Goal: Task Accomplishment & Management: Manage account settings

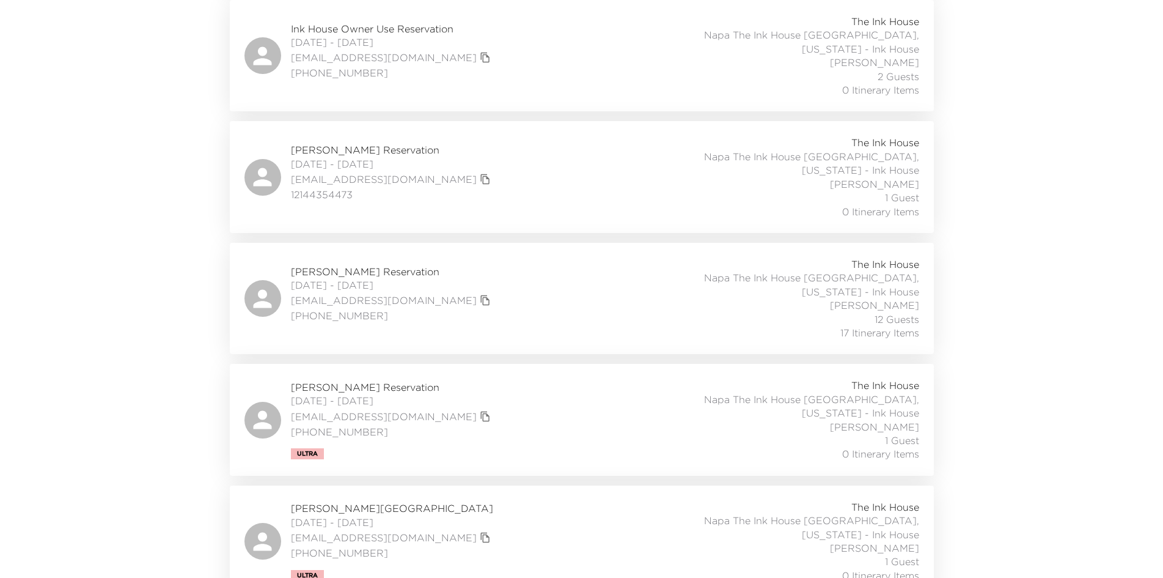
scroll to position [1711, 0]
click at [499, 258] on div "Carla Kotoyantz Reservation 10/23/2025 - 10/26/2025 cgmatta@aol.com (310) 540-4…" at bounding box center [581, 299] width 675 height 82
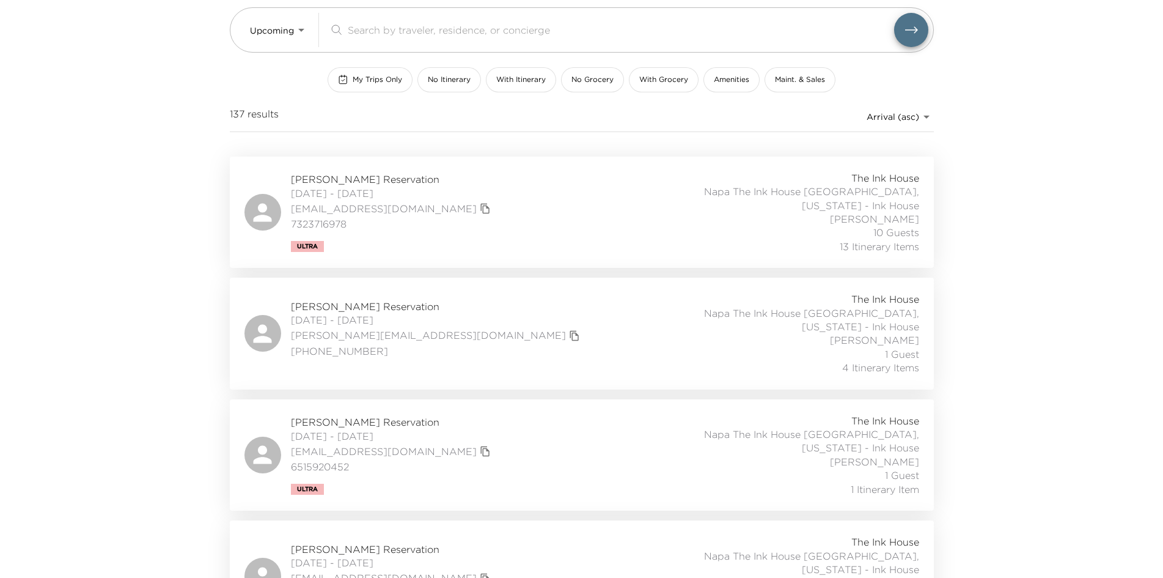
scroll to position [0, 0]
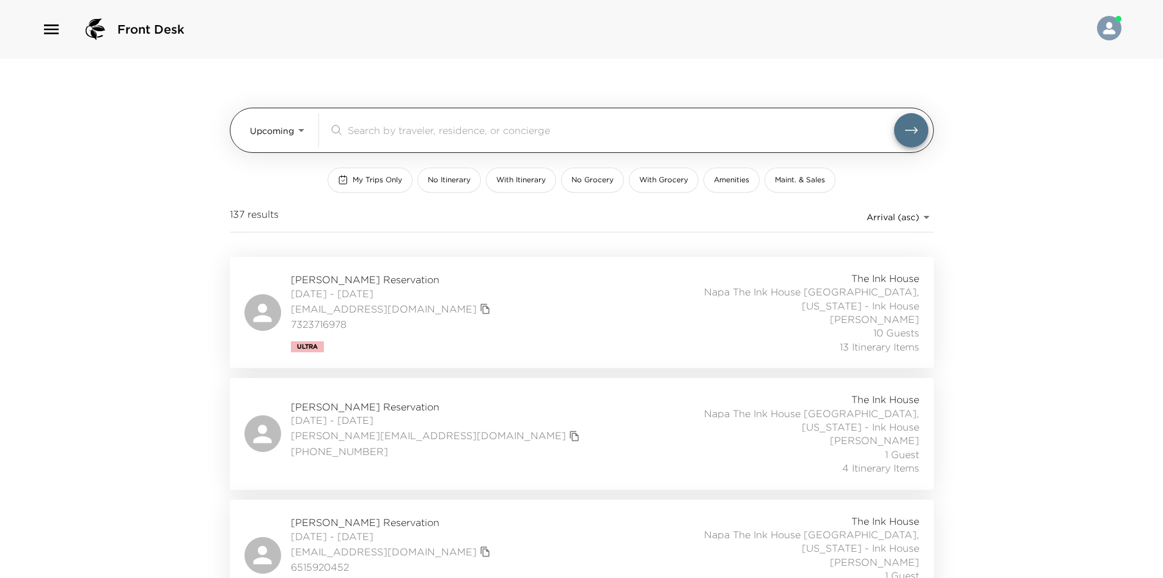
click at [297, 134] on body "Front Desk Upcoming Upcoming ​ My Trips Only No Itinerary With Itinerary No Gro…" at bounding box center [581, 289] width 1163 height 578
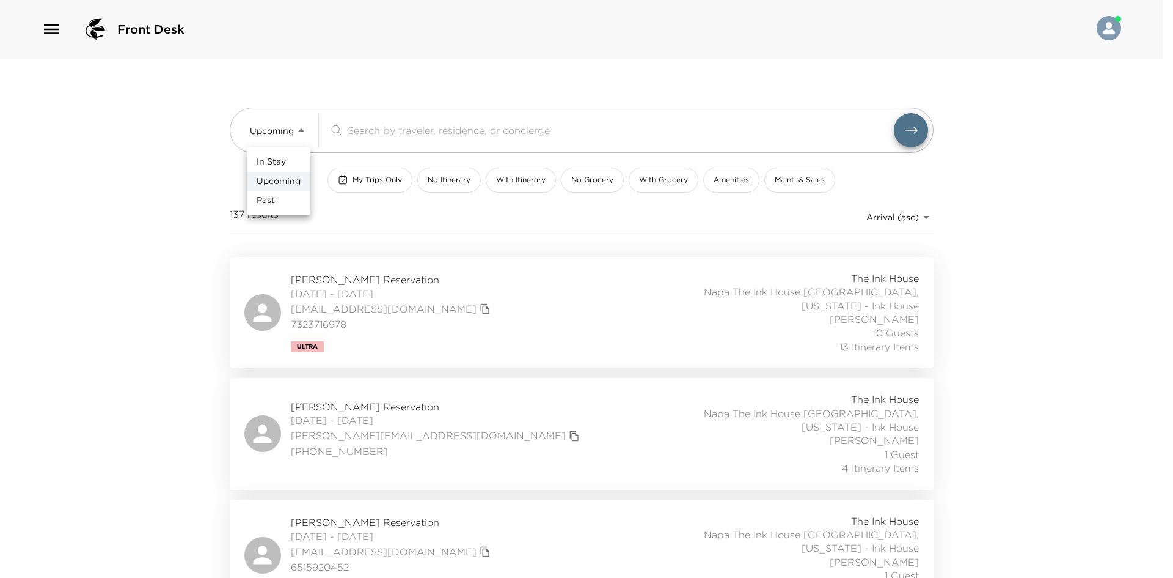
click at [284, 197] on li "Past" at bounding box center [279, 201] width 64 height 20
type input "Past"
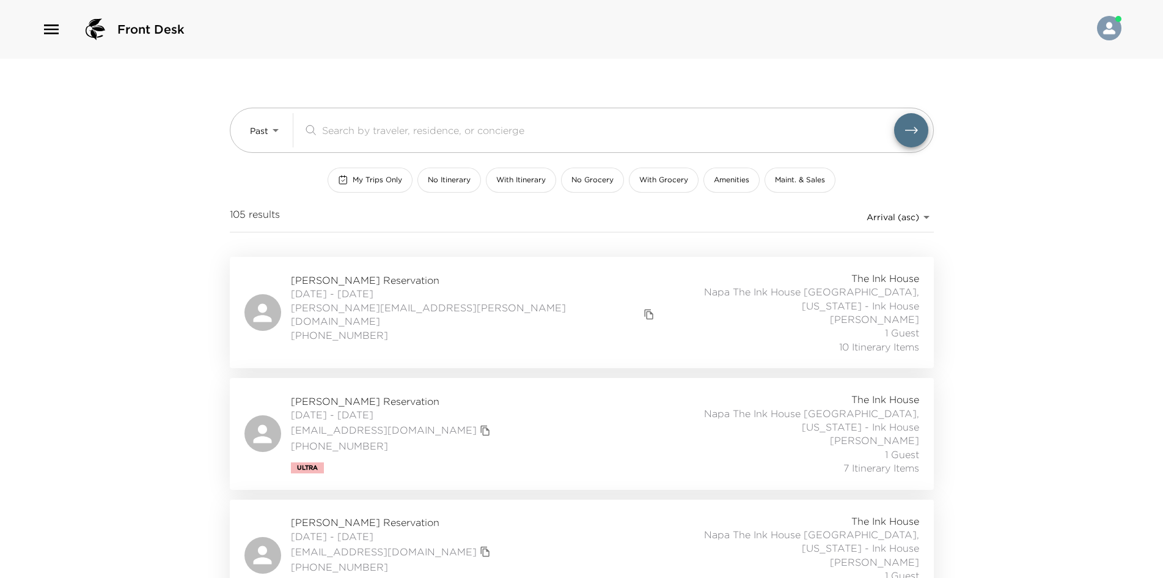
click at [903, 215] on body "Front Desk Past Past ​ My Trips Only No Itinerary With Itinerary No Grocery Wit…" at bounding box center [581, 289] width 1163 height 578
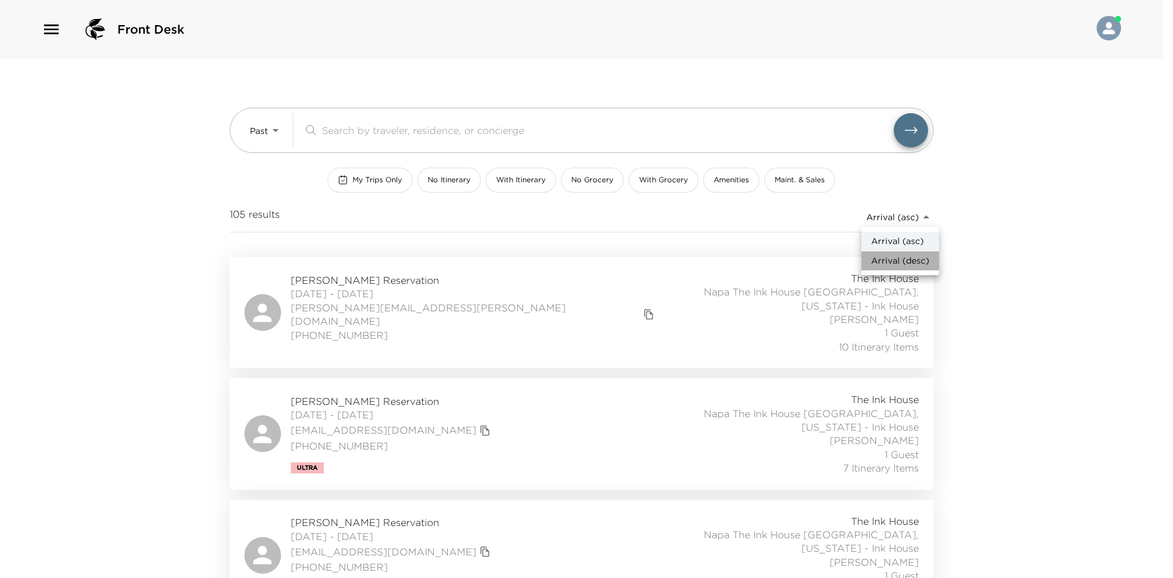
click at [902, 259] on span "Arrival (desc)" at bounding box center [901, 261] width 58 height 12
type input "reservations_prod_arrival_desc"
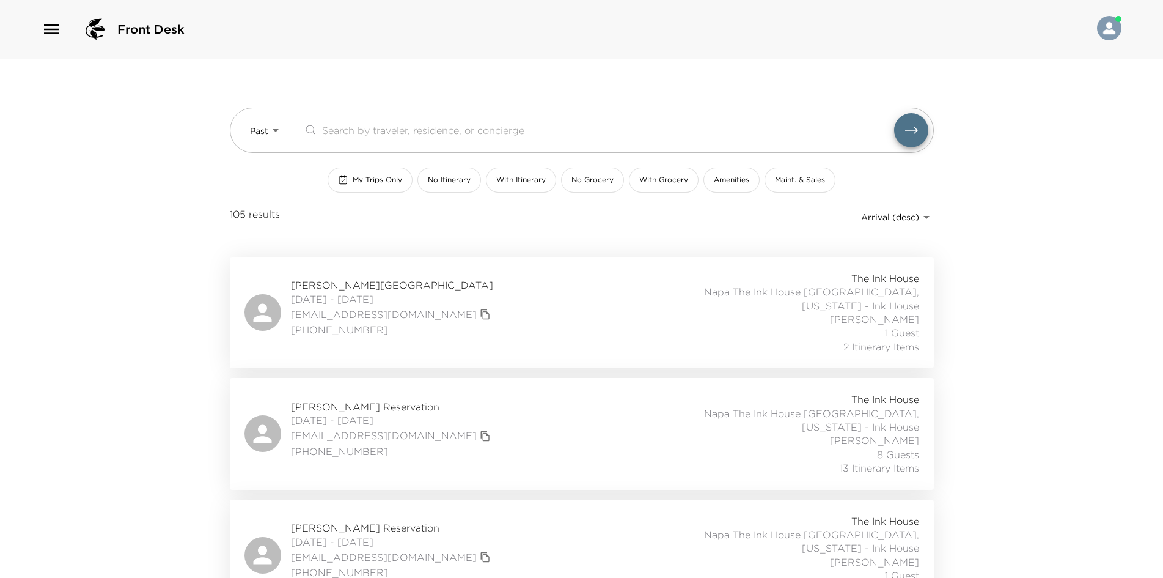
click at [541, 302] on div "Beverly Clark Reservation 08/24/2025 - 08/27/2025 bevclarksb@gmail.com (805) 68…" at bounding box center [581, 312] width 675 height 82
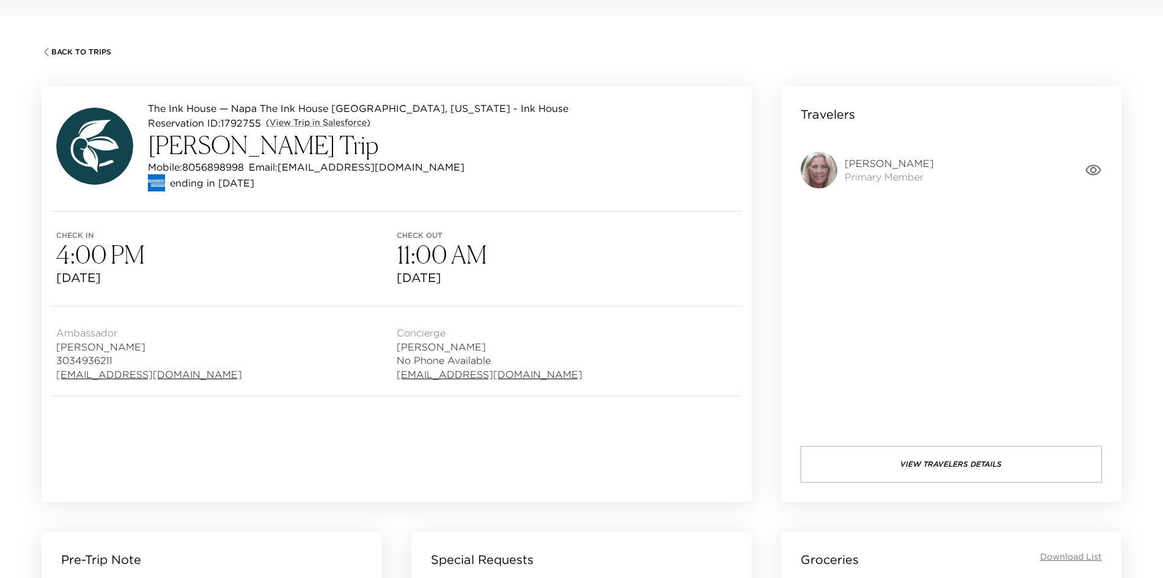
scroll to position [16, 0]
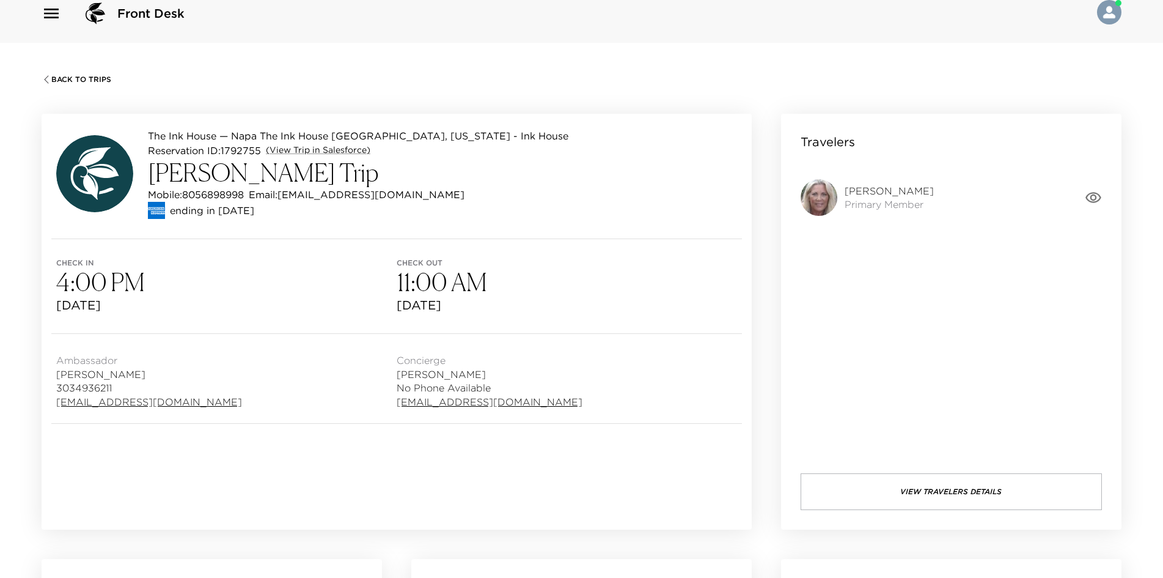
click at [83, 75] on span "Back To Trips" at bounding box center [81, 79] width 60 height 9
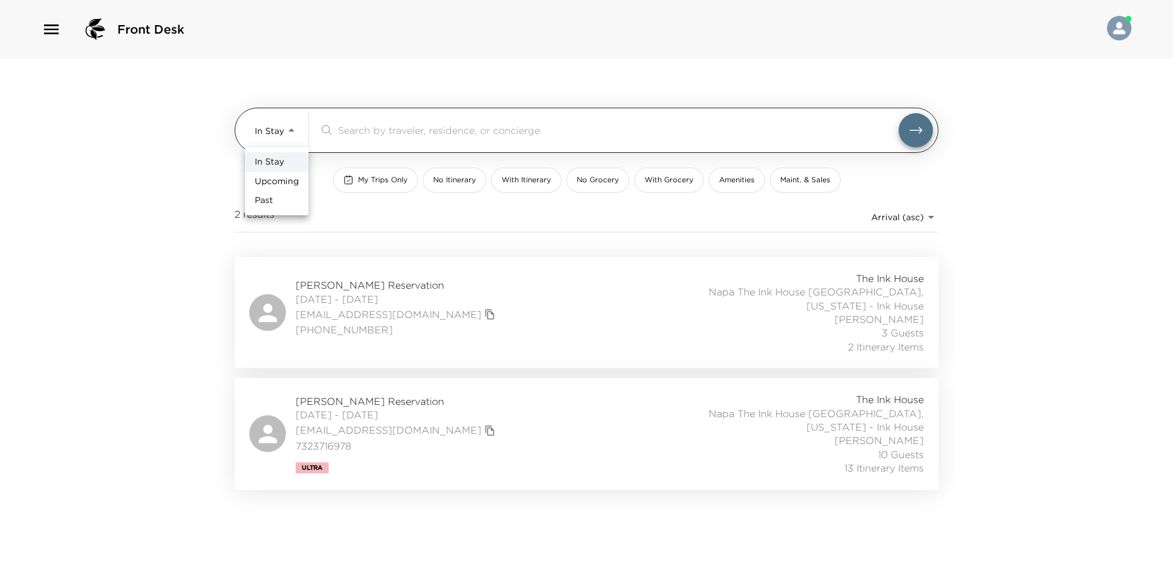
click at [276, 136] on body "Front Desk In Stay In-Stay ​ My Trips Only No Itinerary With Itinerary No Groce…" at bounding box center [586, 289] width 1173 height 578
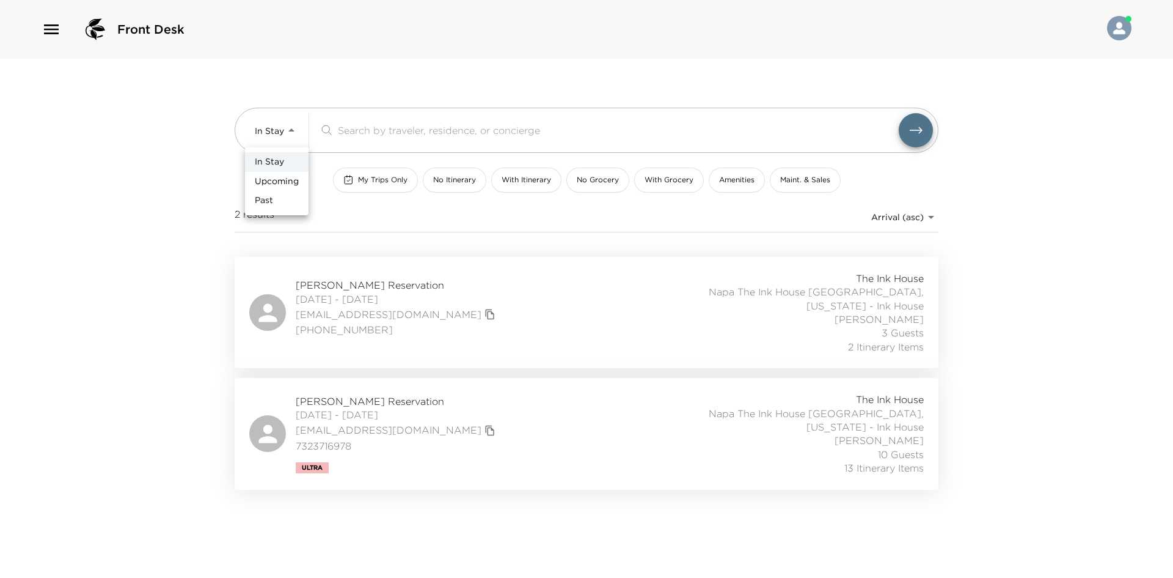
click at [749, 301] on div at bounding box center [586, 289] width 1173 height 578
click at [580, 323] on div "Jeannie Trautmann Ruckelshaus Reservation 08/31/2025 - 09/02/2025 jruckelshaus@…" at bounding box center [586, 312] width 675 height 82
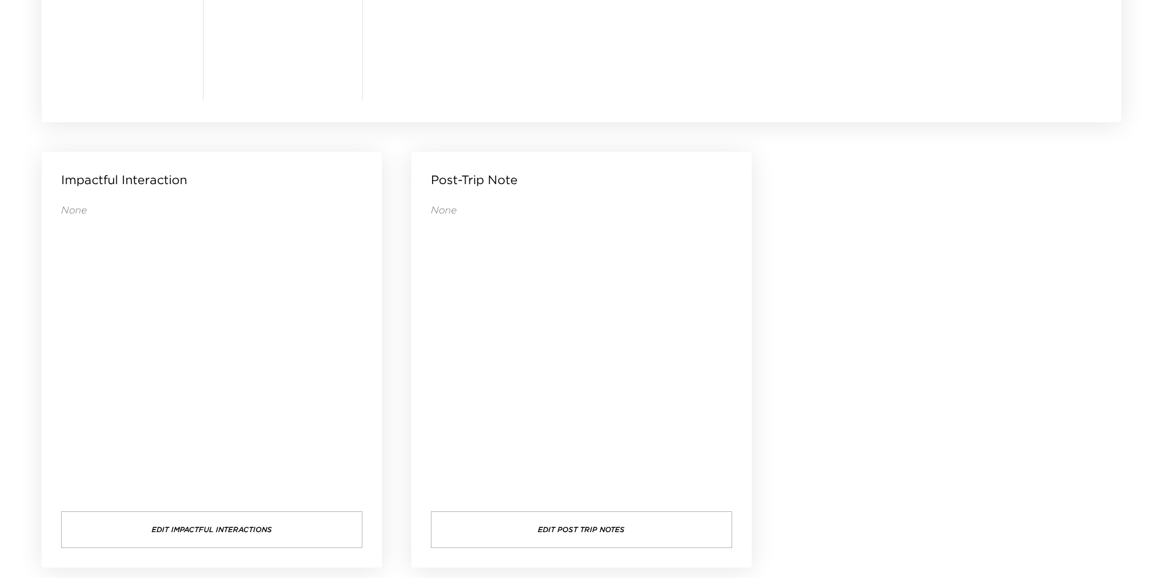
scroll to position [1177, 0]
click at [613, 515] on button "Edit Post Trip Notes" at bounding box center [581, 525] width 301 height 37
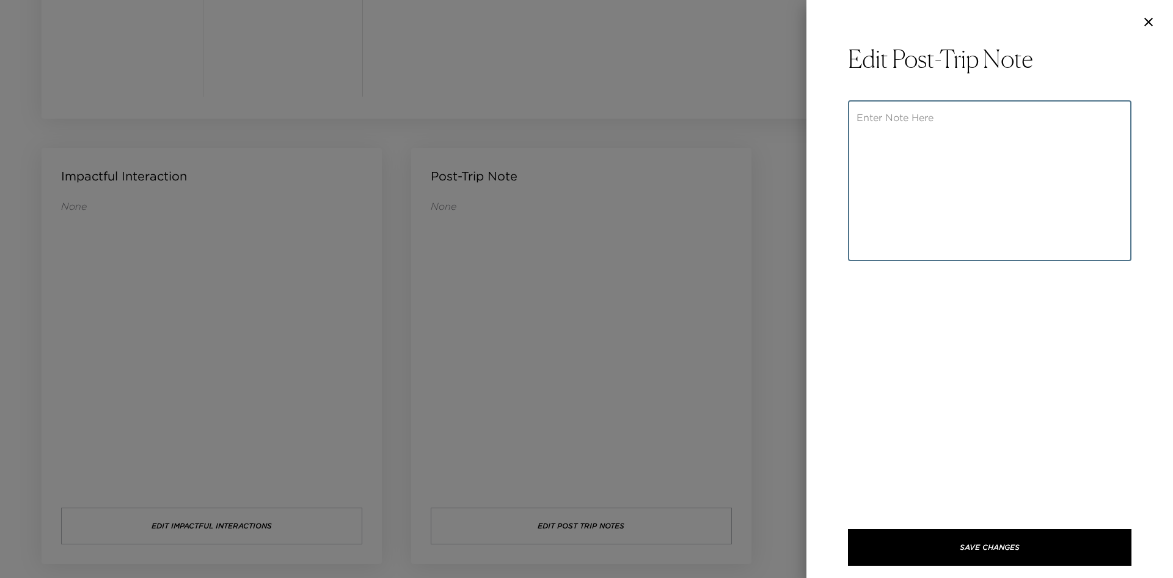
click at [931, 121] on textarea at bounding box center [990, 181] width 266 height 141
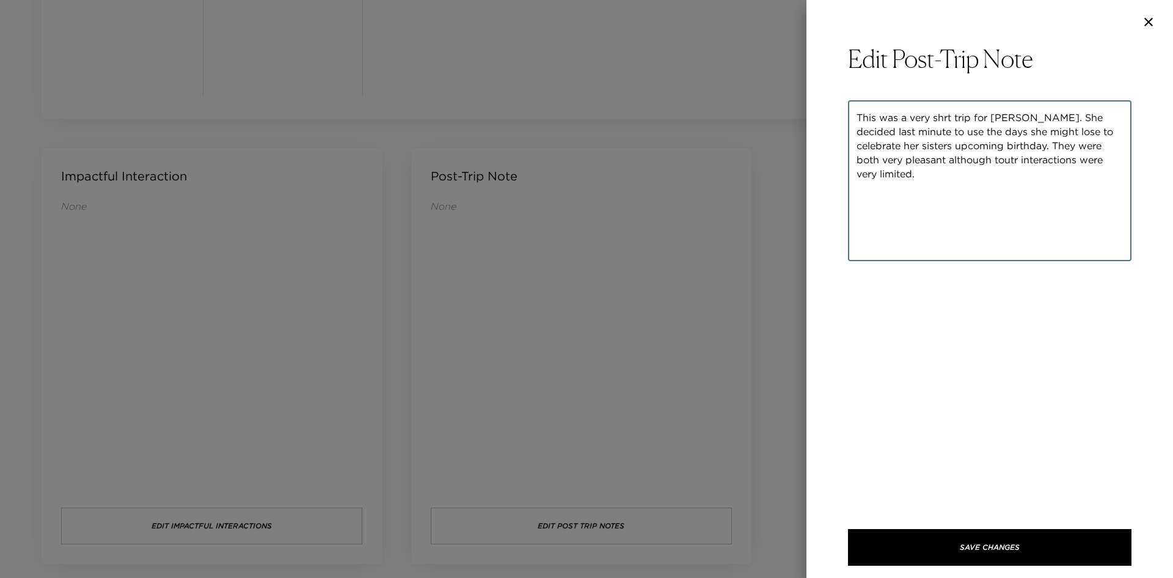
drag, startPoint x: 971, startPoint y: 158, endPoint x: 947, endPoint y: 161, distance: 23.4
click at [947, 161] on textarea "This was a very shrt trip for Jeannie. She decided last minute to use the days …" at bounding box center [990, 181] width 266 height 141
click at [971, 183] on textarea "This was a very shrt trip for Jeannie. She decided last minute to use the days …" at bounding box center [990, 181] width 266 height 141
drag, startPoint x: 1116, startPoint y: 161, endPoint x: 846, endPoint y: 118, distance: 272.9
click at [846, 118] on div "Edit Post-Trip Note This was a very shrt trip for Jeannie. She decided last min…" at bounding box center [990, 311] width 367 height 534
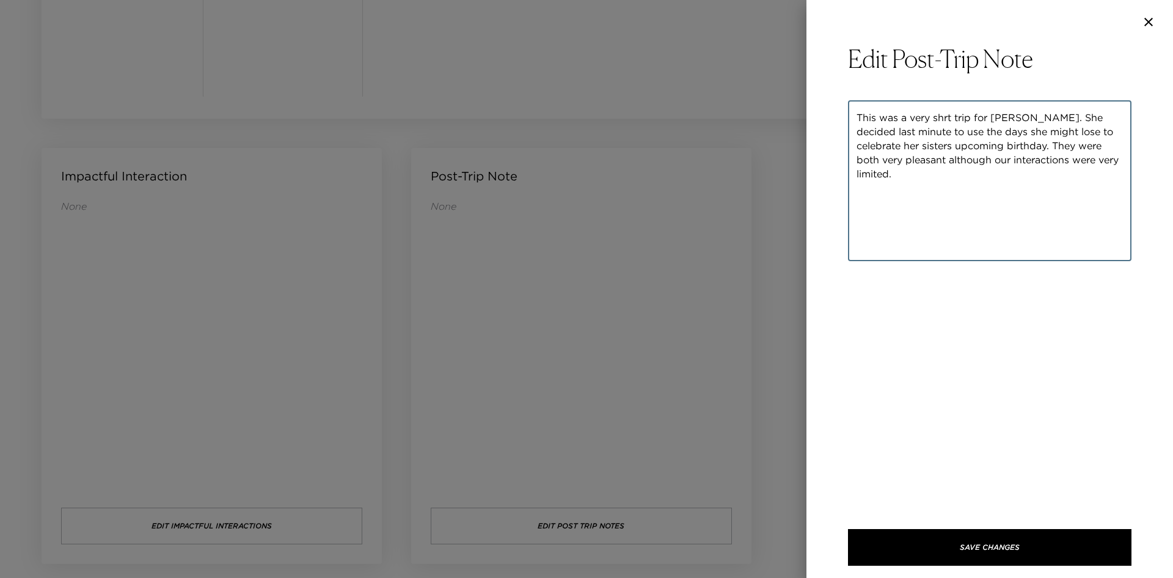
paste textarea "Jeannie's stay was brief, as she made a last-minute decision to use the days sh…"
click at [1106, 173] on textarea "Jeannie's stay was brief, as she made a last-minute decision to use the days sh…" at bounding box center [990, 181] width 266 height 141
click at [921, 211] on textarea "Jeannie's stay was brief, as she made a last-minute decision to use the days sh…" at bounding box center [990, 181] width 266 height 141
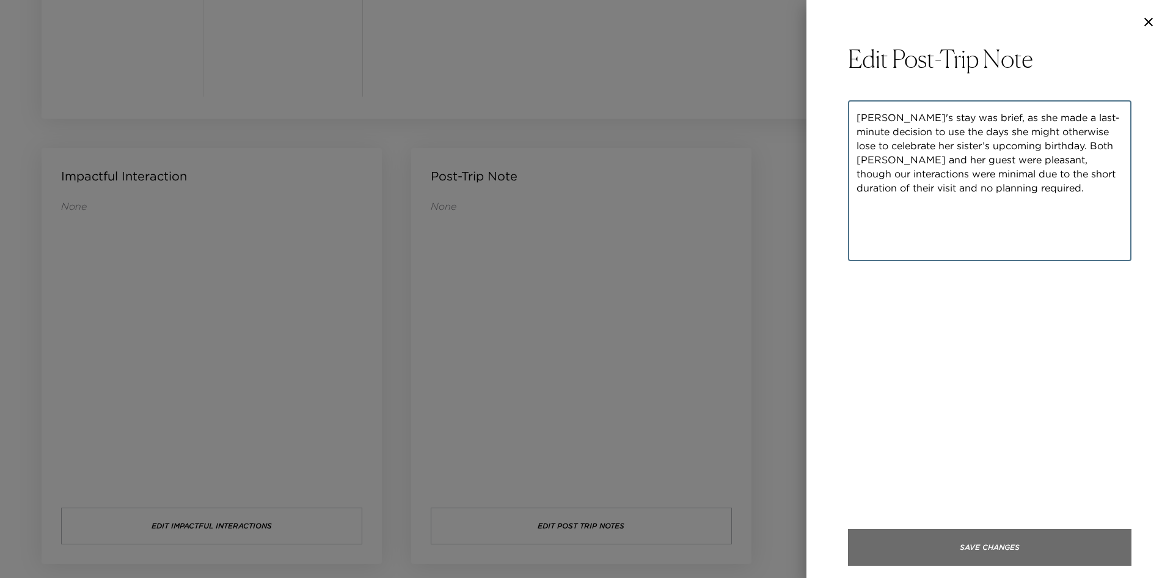
type textarea "Jeannie's stay was brief, as she made a last-minute decision to use the days sh…"
click at [984, 554] on button "Save Changes" at bounding box center [990, 547] width 284 height 37
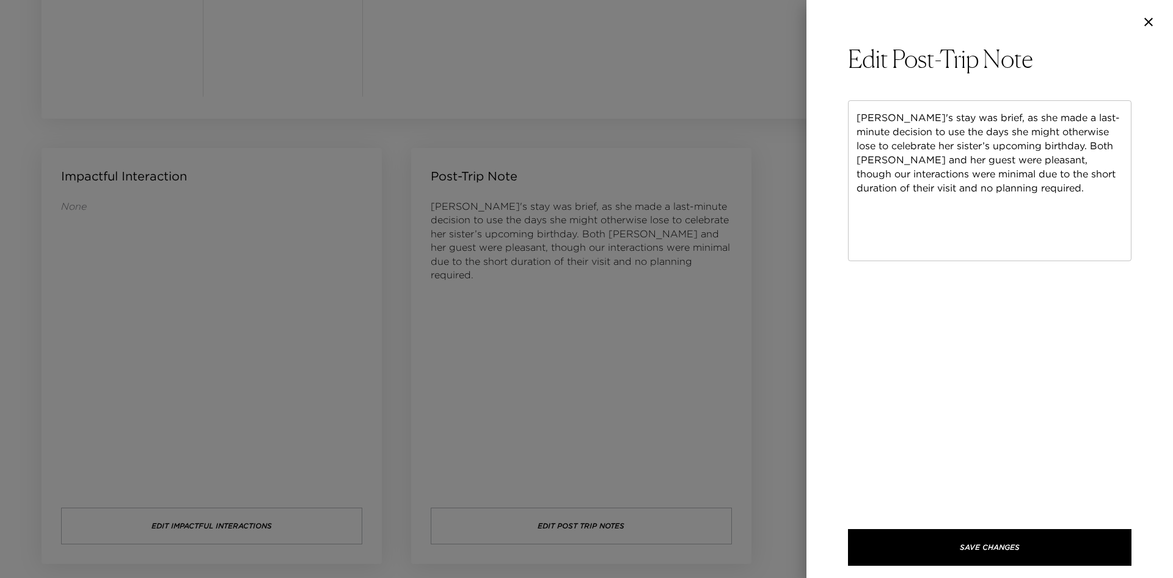
click at [1148, 23] on icon "button" at bounding box center [1149, 22] width 9 height 9
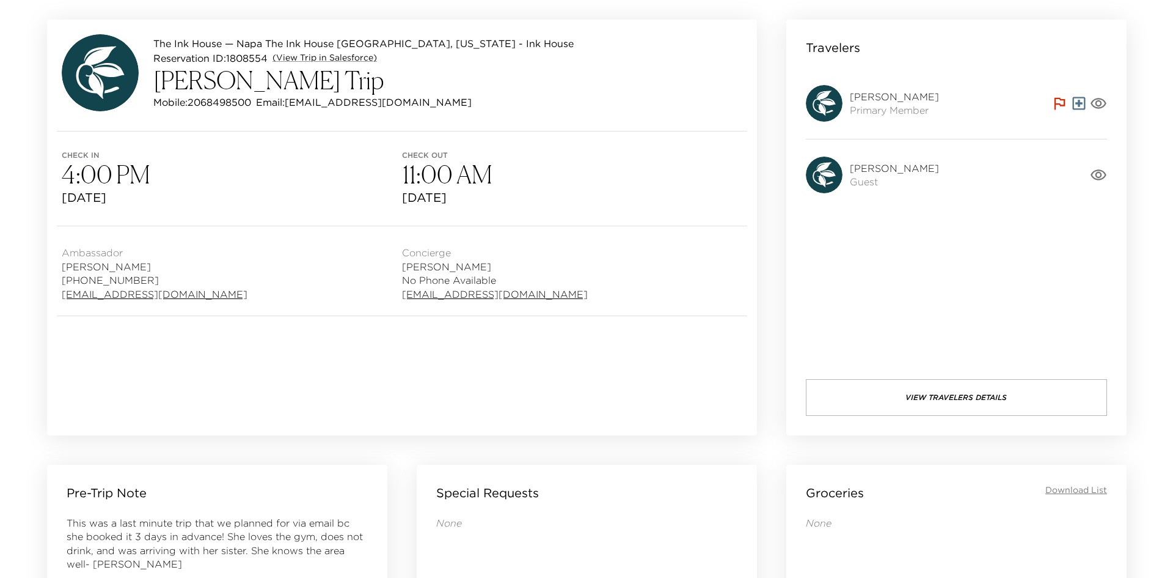
scroll to position [0, 0]
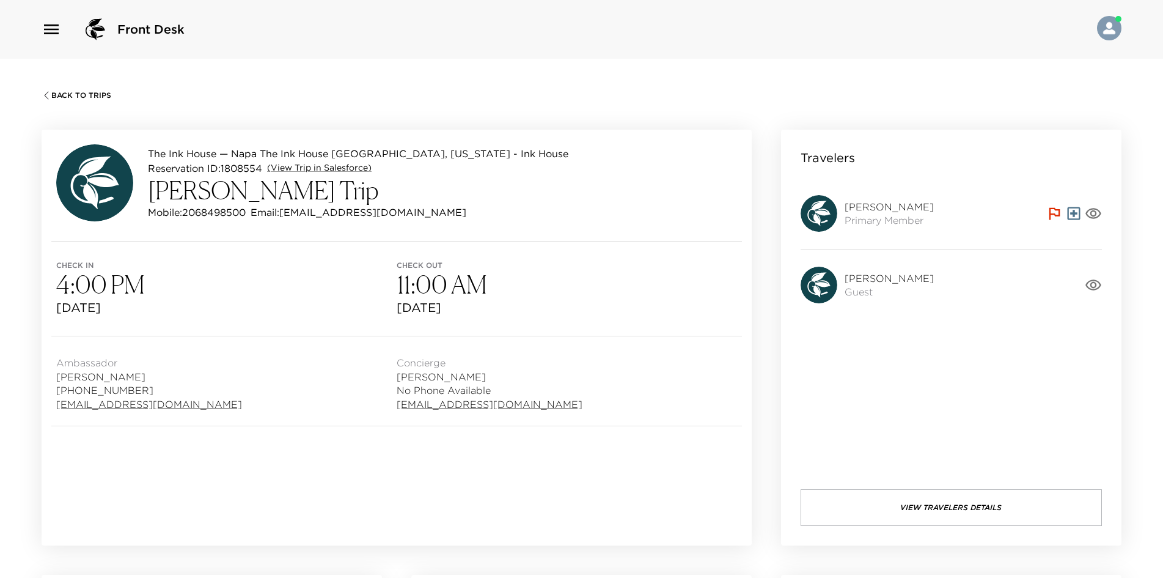
click at [86, 90] on button "Back To Trips" at bounding box center [77, 95] width 70 height 10
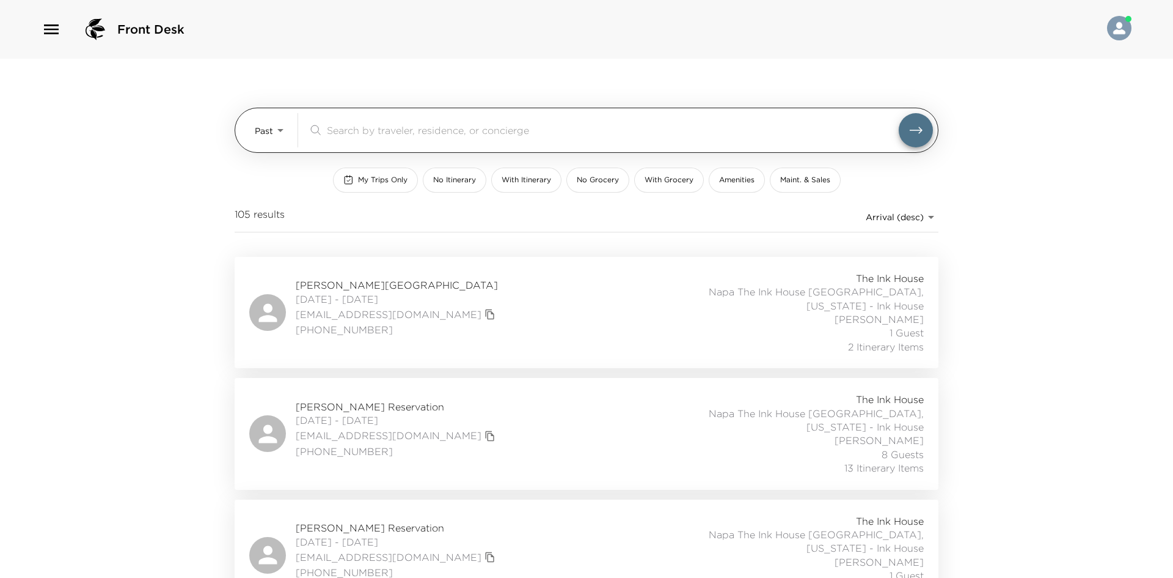
click at [276, 130] on body "Front Desk Past Past ​ My Trips Only No Itinerary With Itinerary No Grocery Wit…" at bounding box center [586, 289] width 1173 height 578
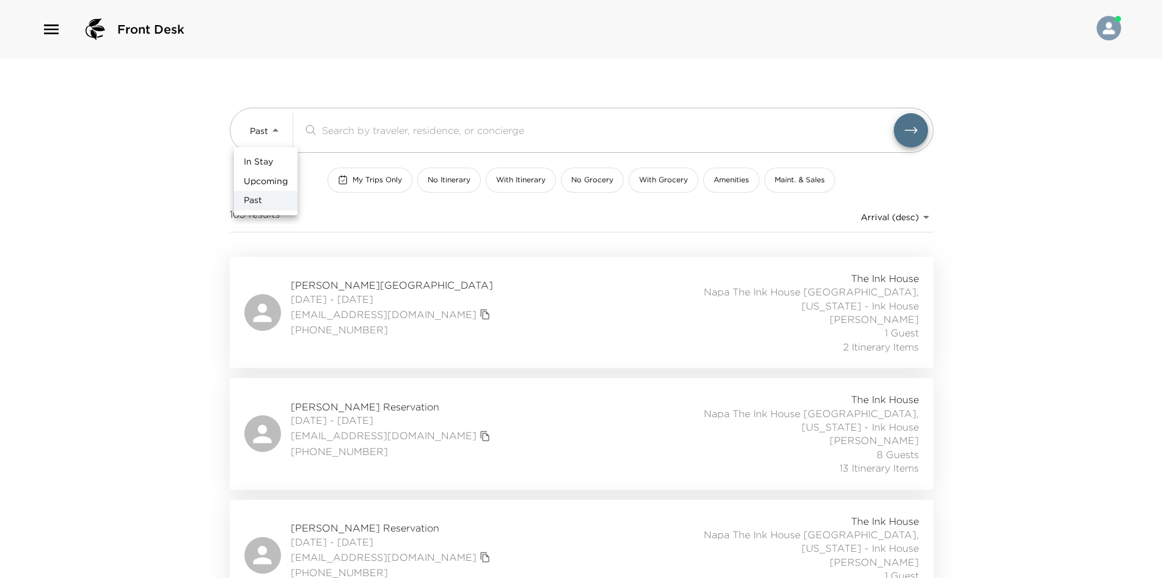
click at [277, 175] on span "Upcoming" at bounding box center [266, 181] width 44 height 12
type input "Upcoming"
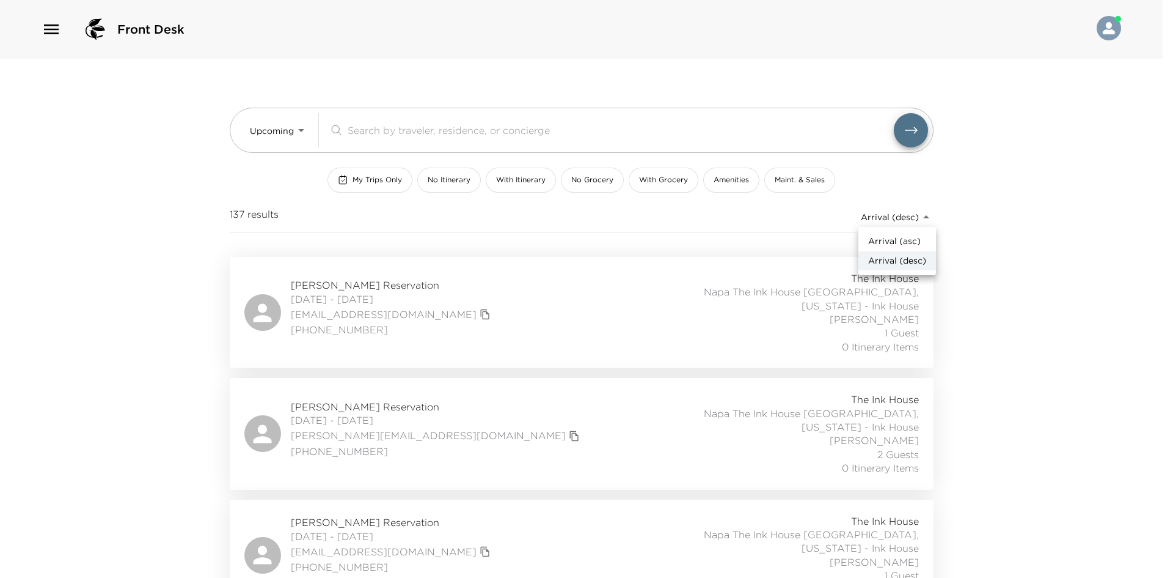
click at [881, 219] on body "Front Desk Upcoming Upcoming ​ My Trips Only No Itinerary With Itinerary No Gro…" at bounding box center [586, 289] width 1173 height 578
click at [884, 237] on span "Arrival (asc)" at bounding box center [894, 241] width 53 height 12
type input "reservations_prod_arrival_asc"
